Goal: Information Seeking & Learning: Learn about a topic

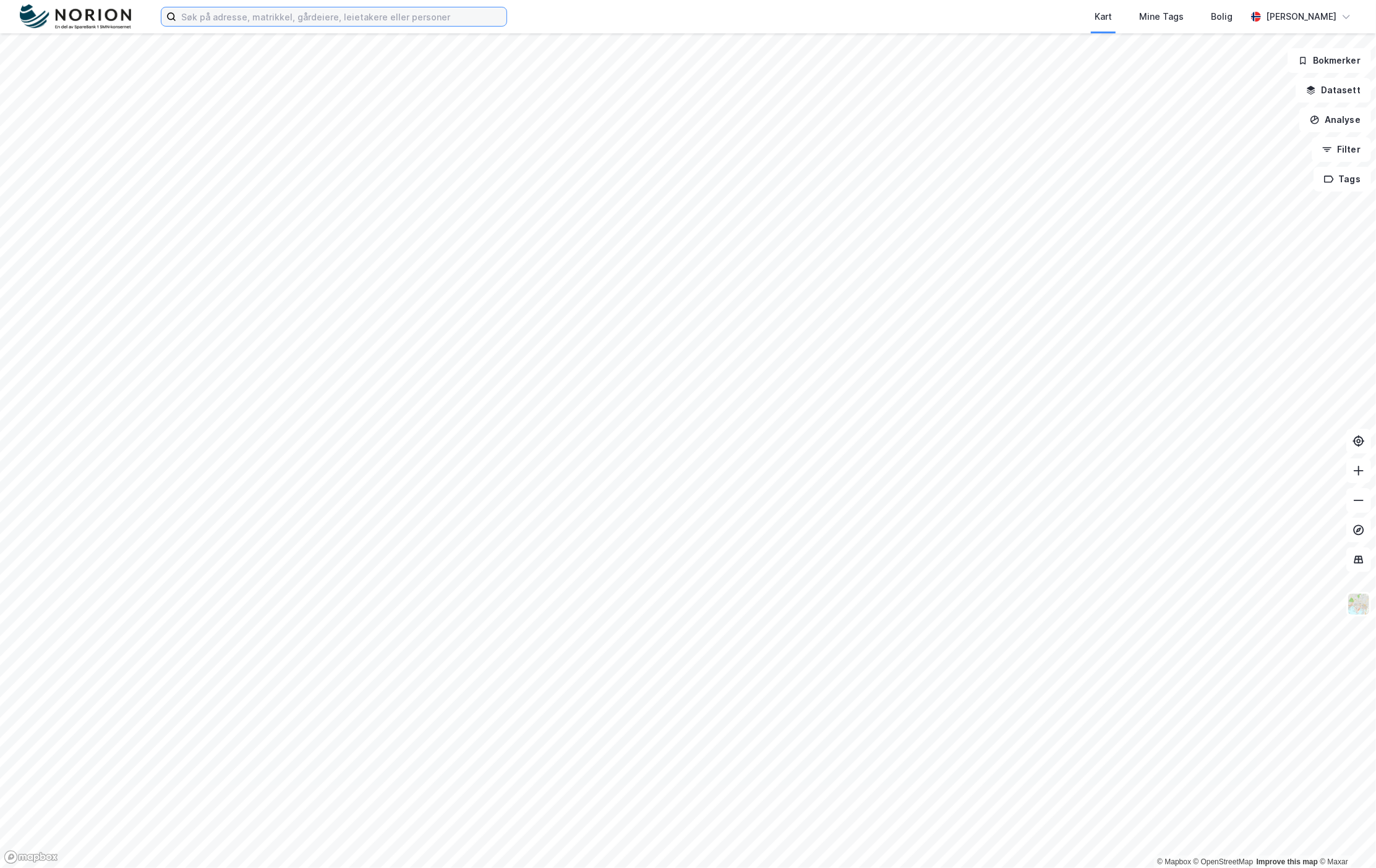
click at [347, 20] on input at bounding box center [341, 16] width 330 height 19
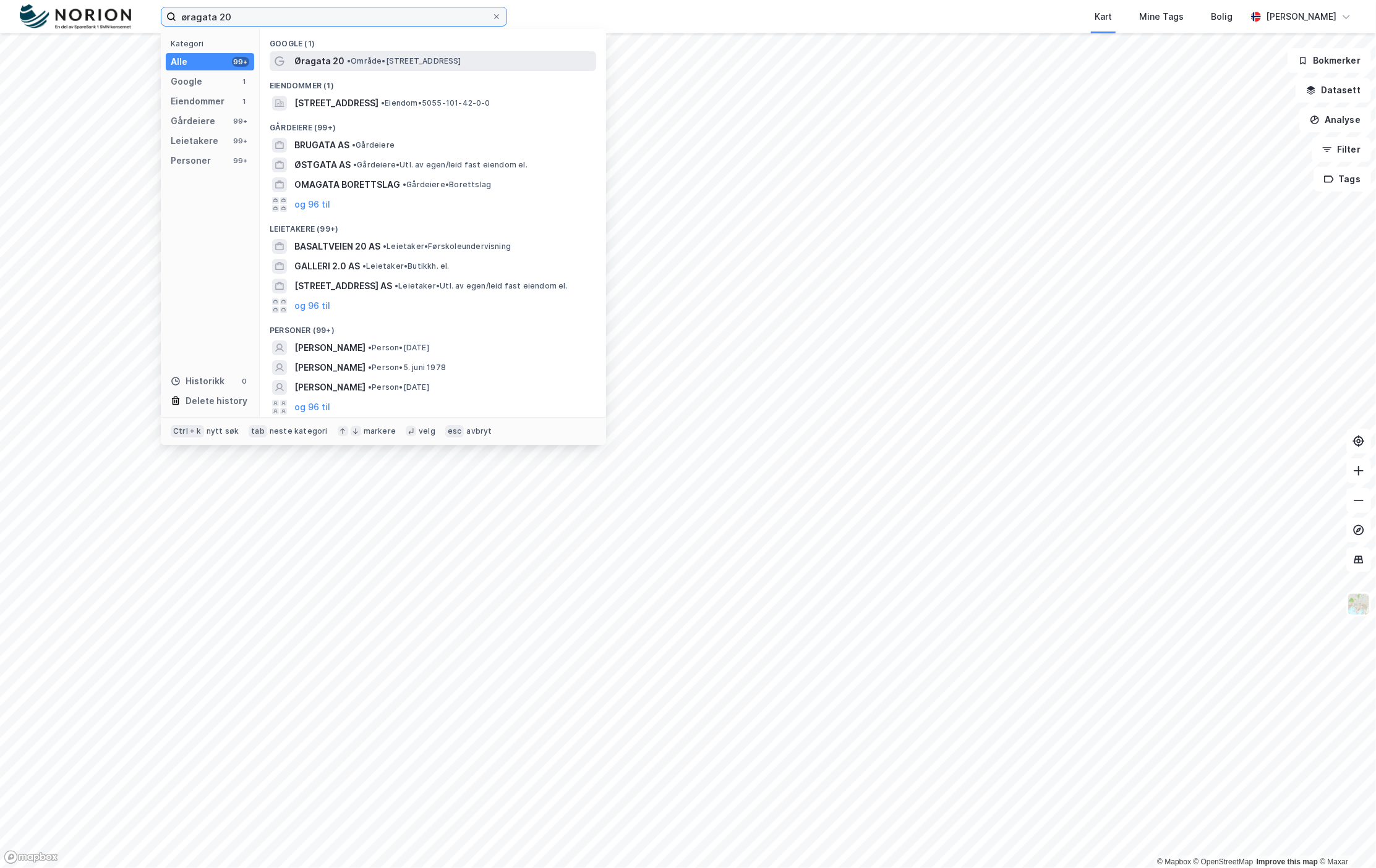
type input "øragata 20"
click at [347, 63] on span "•" at bounding box center [349, 61] width 4 height 9
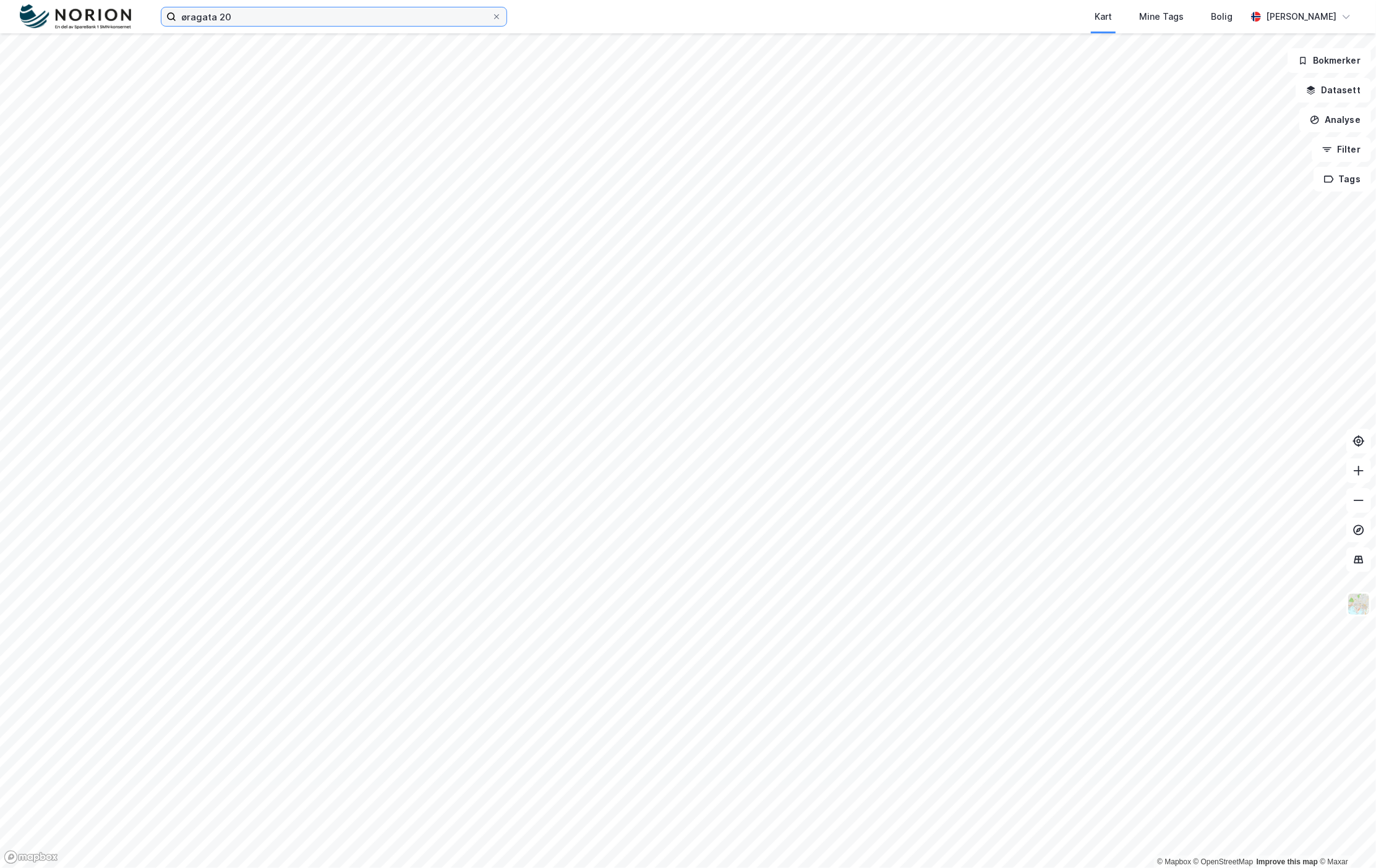
click at [246, 12] on input "øragata 20" at bounding box center [334, 16] width 315 height 19
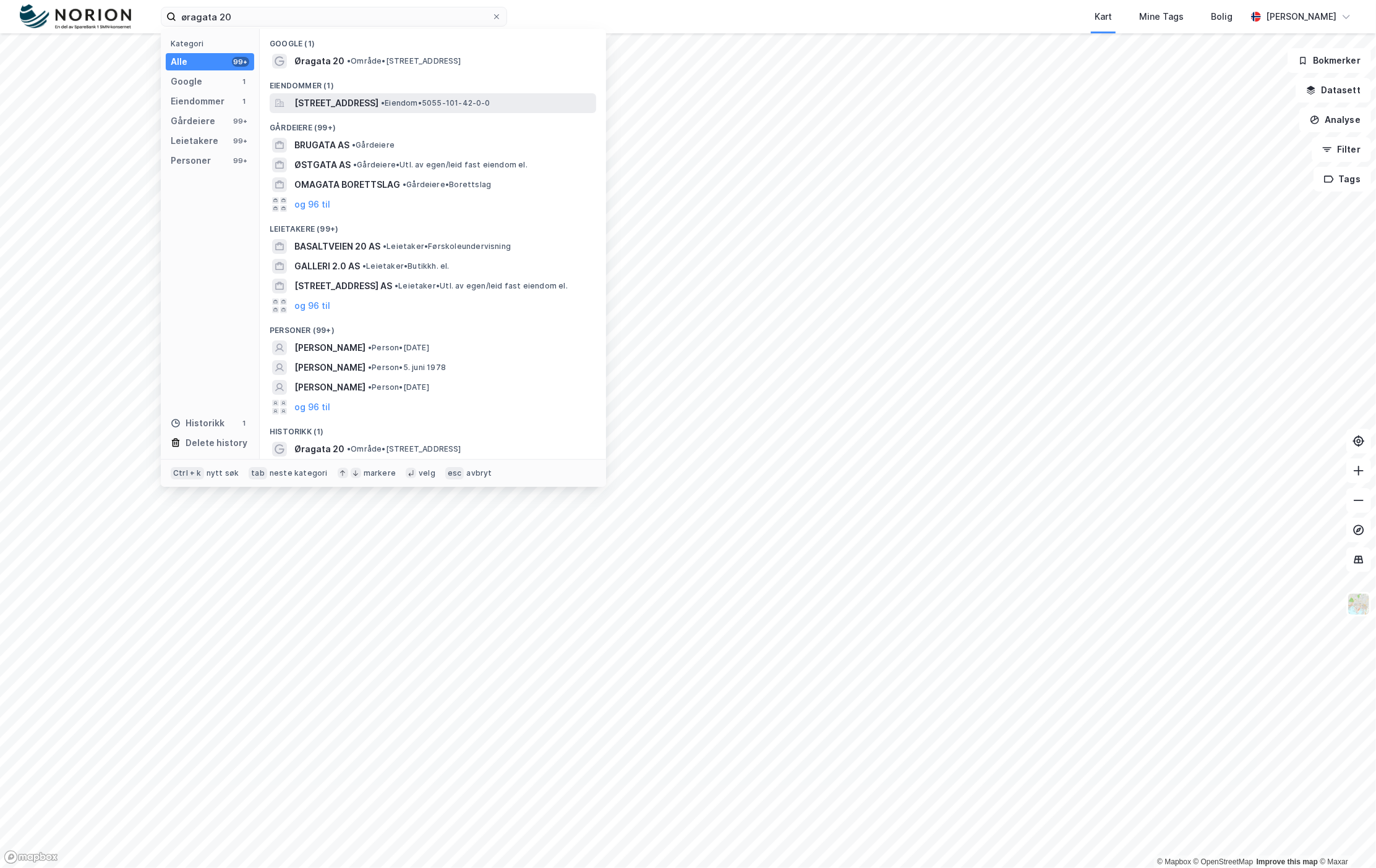
click at [378, 99] on span "[STREET_ADDRESS]" at bounding box center [336, 103] width 84 height 15
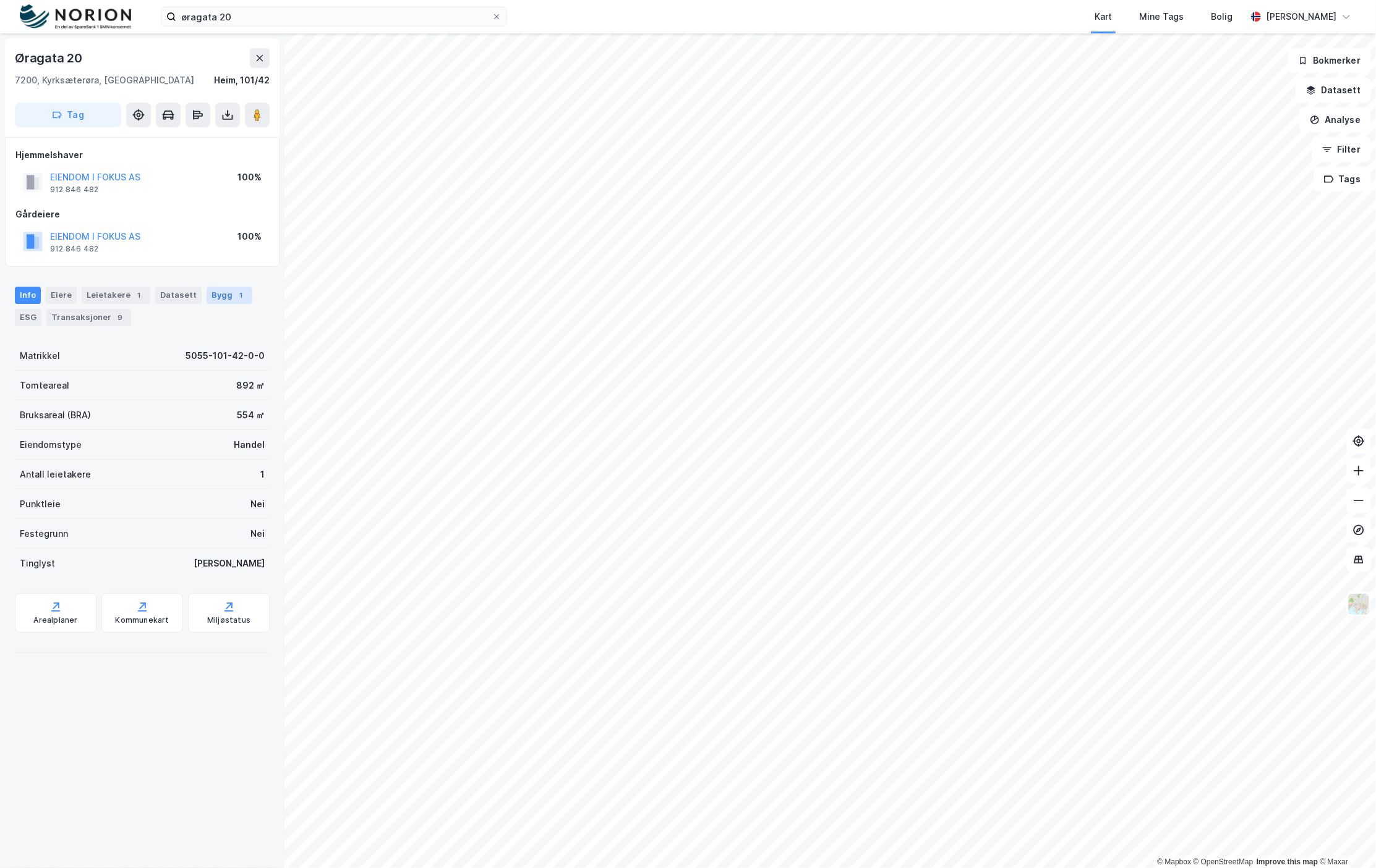
click at [207, 293] on div "Bygg 1" at bounding box center [229, 295] width 46 height 17
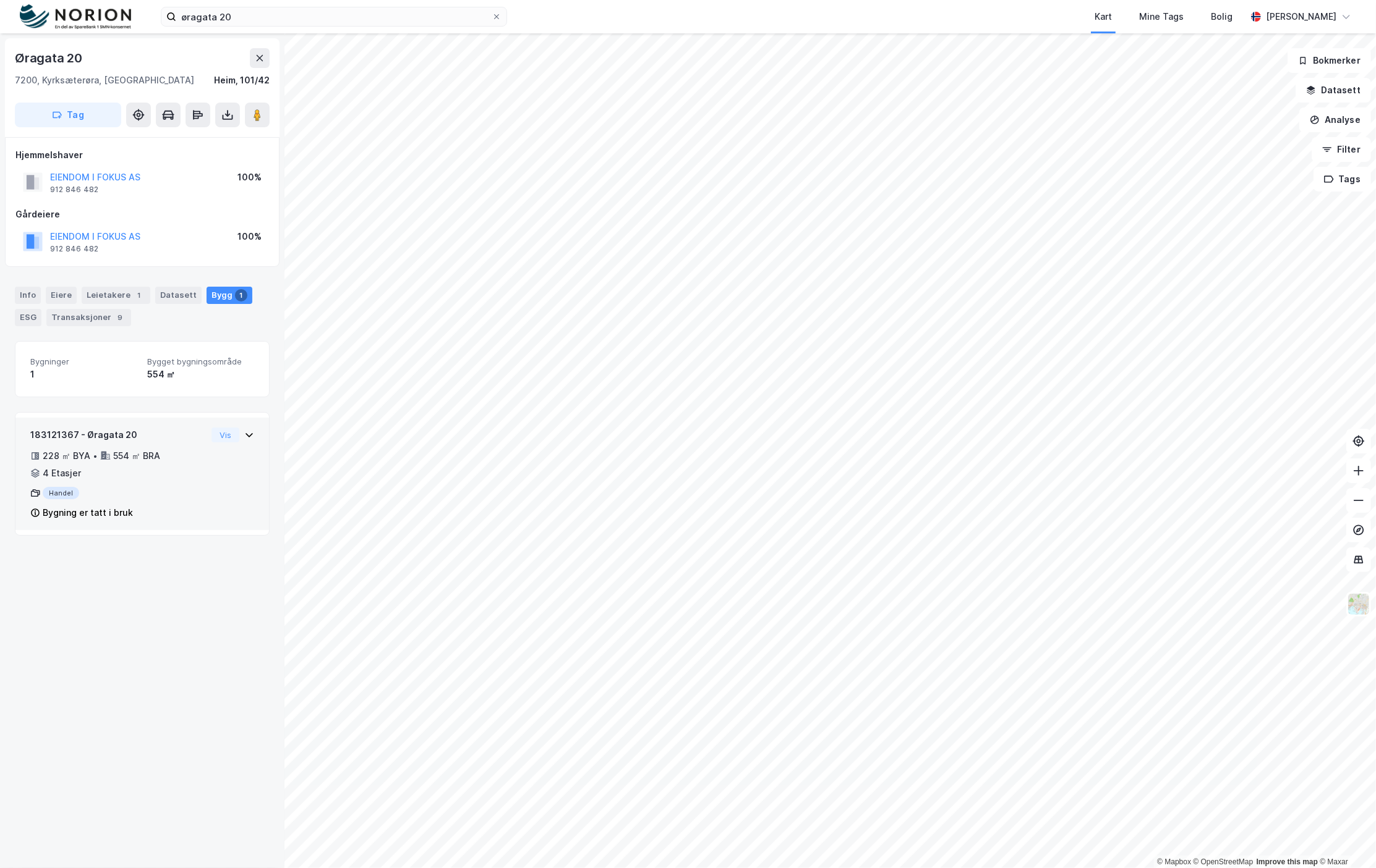
click at [221, 503] on div "183121367 - Øragata 20 228 ㎡ BYA • 554 ㎡ BRA • 4 Etasjer Handel Bygning er tatt…" at bounding box center [142, 479] width 224 height 103
click at [242, 434] on div "183121367 - Øragata 20 228 ㎡ BYA • 554 ㎡ BRA • 4 Etasjer Handel Bygning er tatt…" at bounding box center [142, 474] width 254 height 112
drag, startPoint x: 241, startPoint y: 434, endPoint x: 230, endPoint y: 436, distance: 11.2
click at [244, 434] on icon at bounding box center [249, 435] width 10 height 10
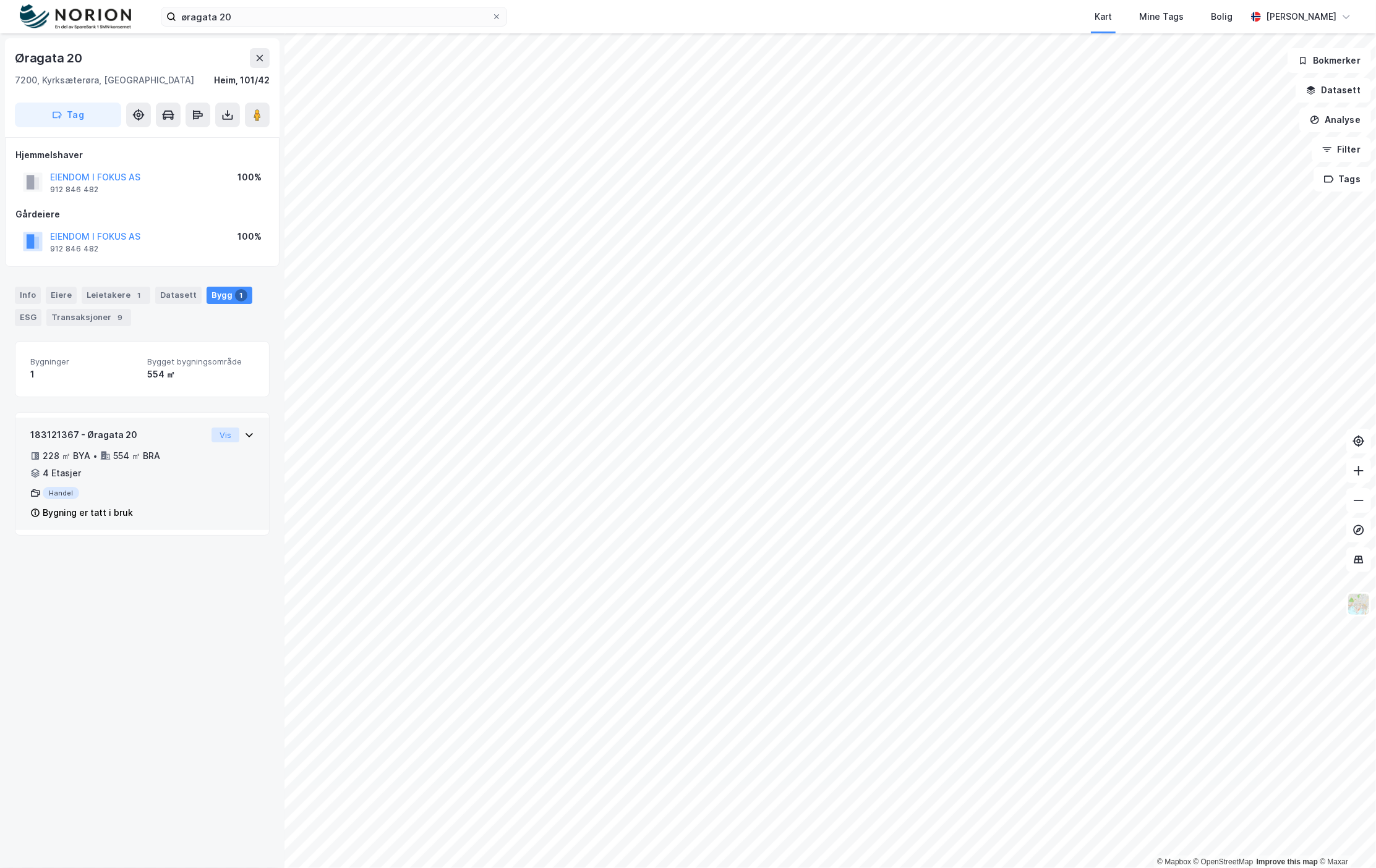
click at [216, 436] on button "Vis" at bounding box center [225, 435] width 28 height 15
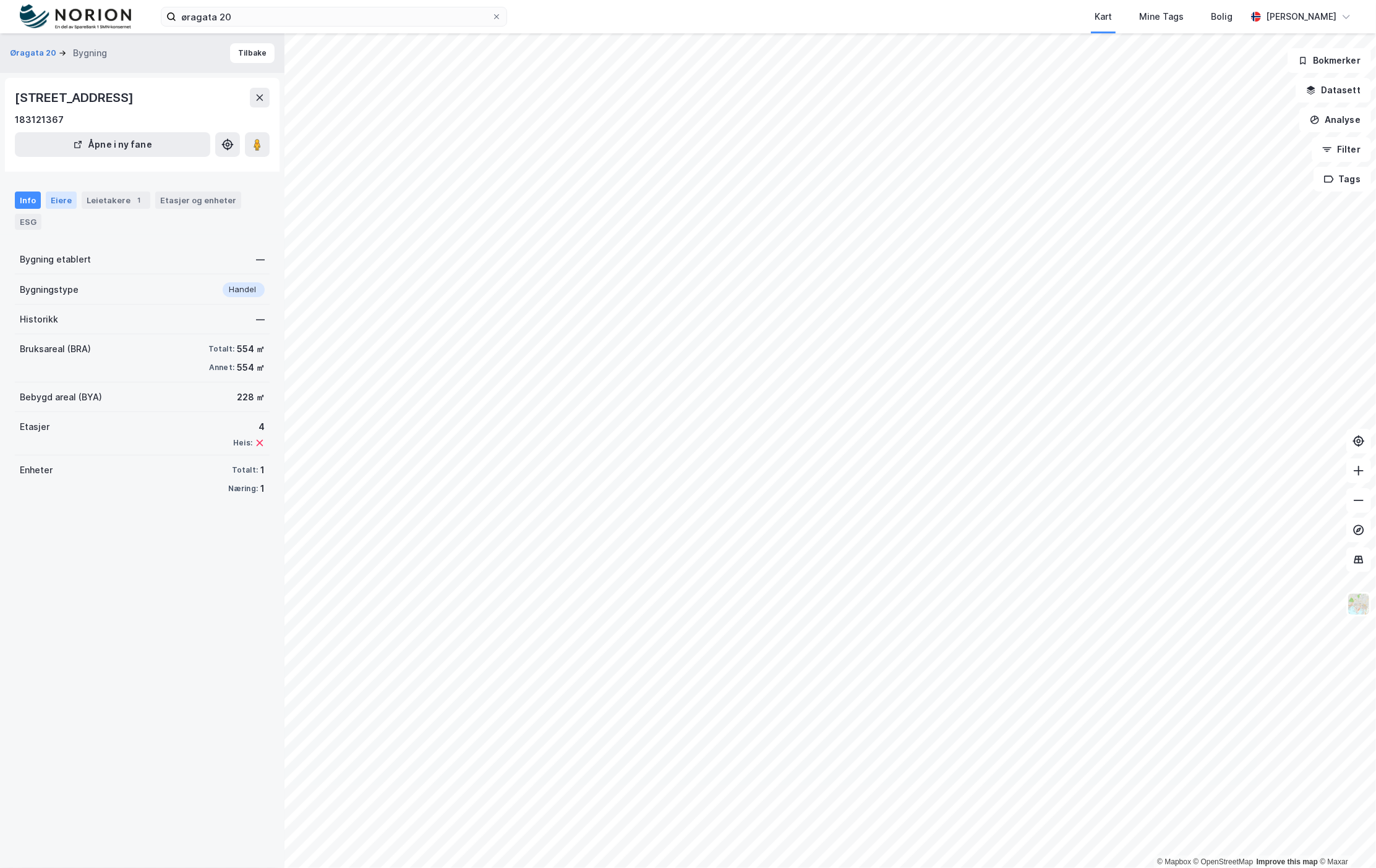
click at [60, 203] on div "Eiere" at bounding box center [61, 200] width 31 height 17
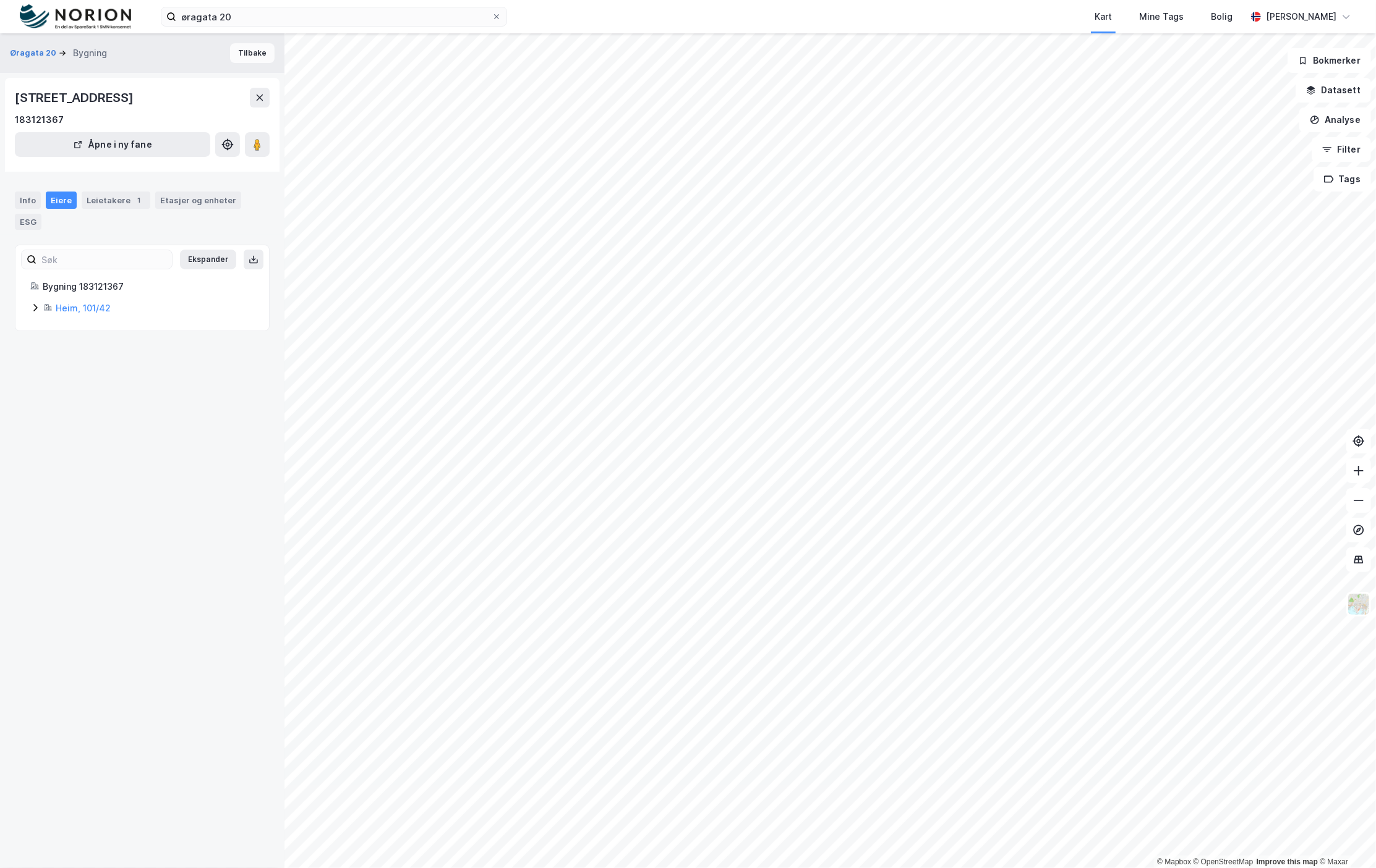
click at [243, 54] on button "Tilbake" at bounding box center [252, 53] width 45 height 20
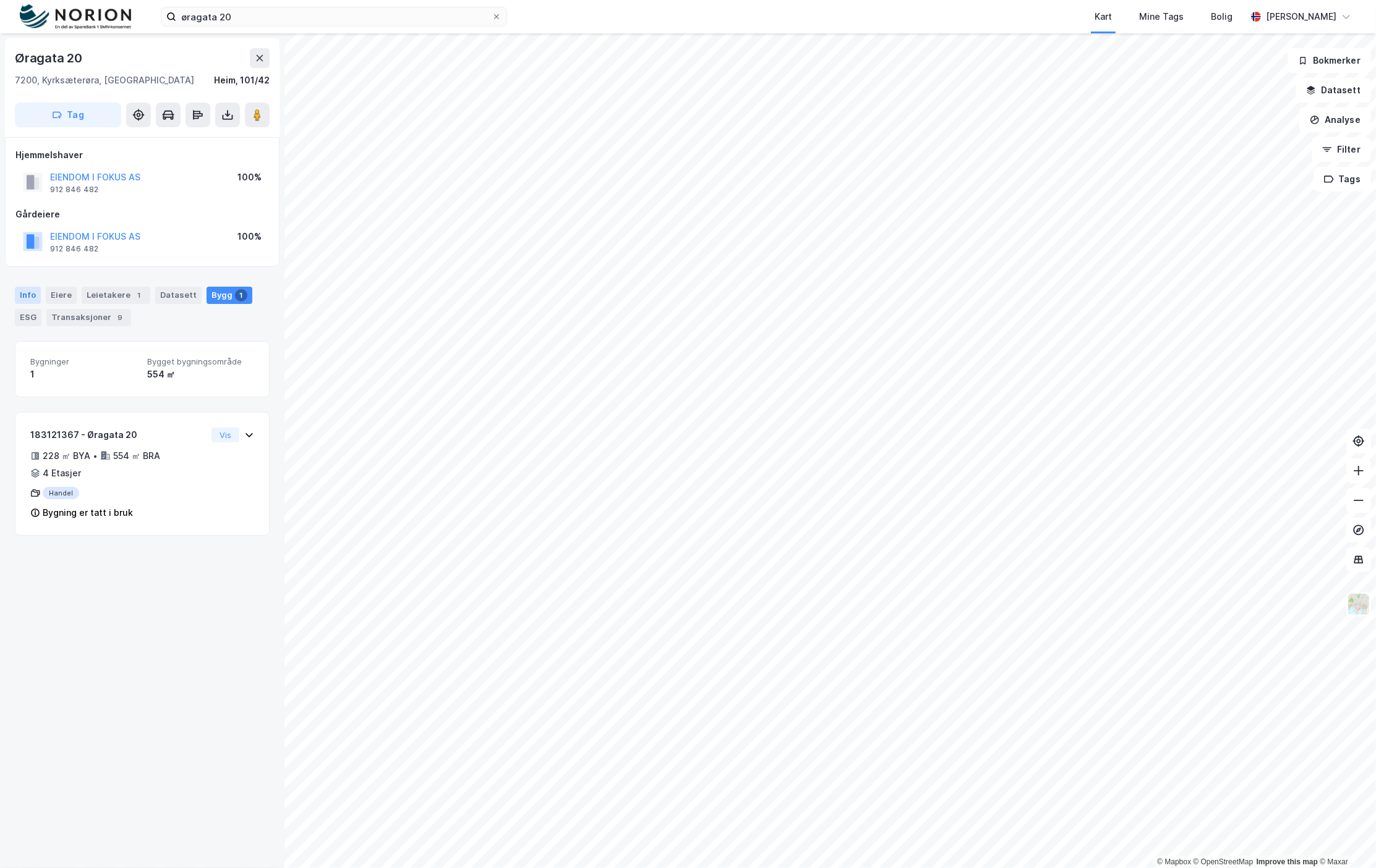
click at [34, 298] on div "Info" at bounding box center [28, 295] width 26 height 17
